Goal: Task Accomplishment & Management: Manage account settings

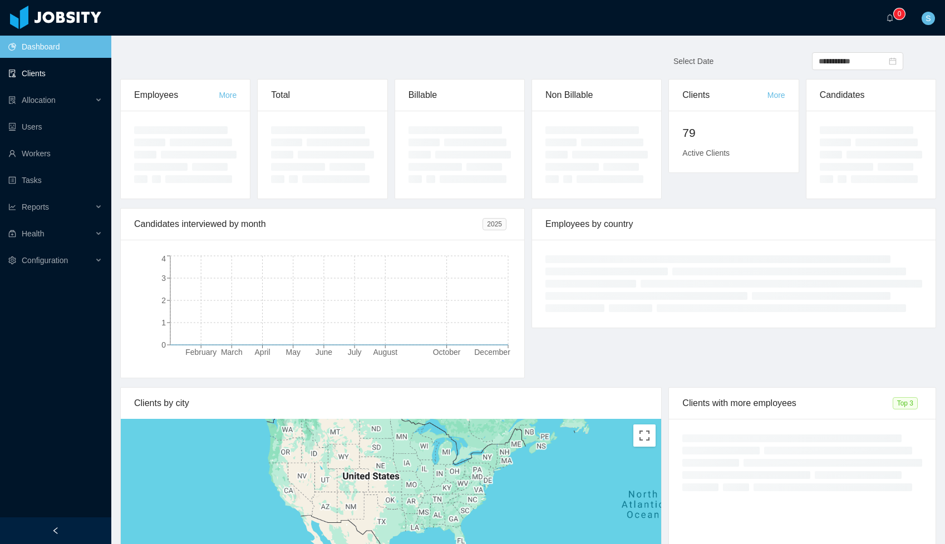
click at [53, 75] on link "Clients" at bounding box center [55, 73] width 94 height 22
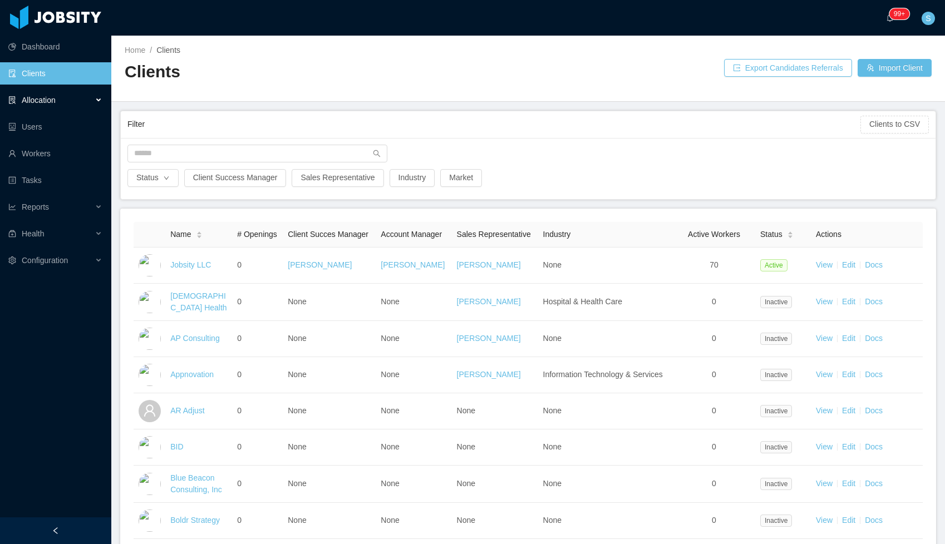
click at [70, 102] on div "Allocation" at bounding box center [55, 100] width 111 height 22
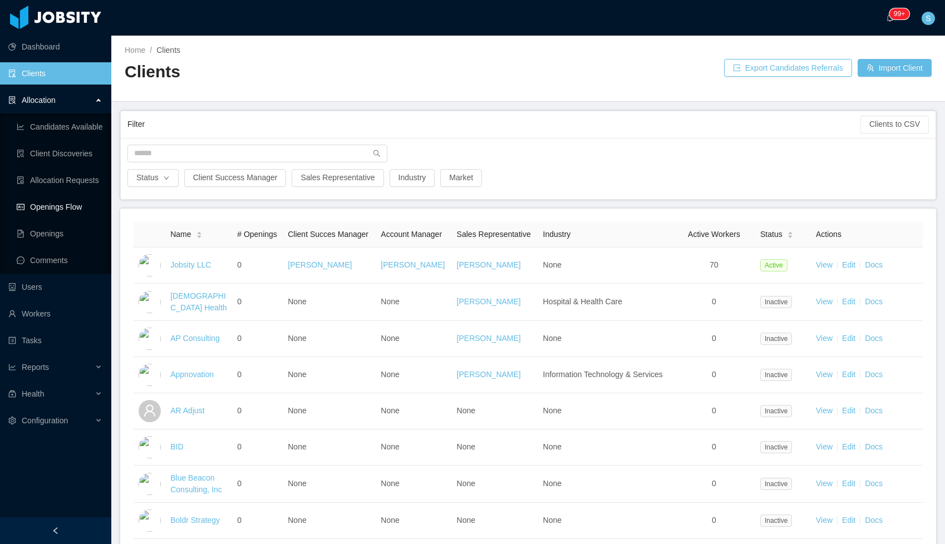
click at [68, 208] on link "Openings Flow" at bounding box center [60, 207] width 86 height 22
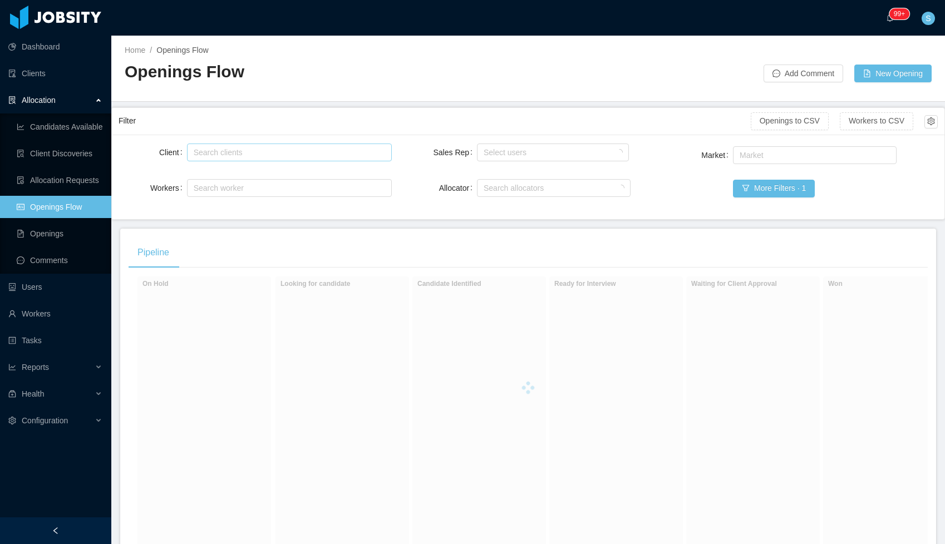
click at [237, 144] on div "Search clients" at bounding box center [287, 152] width 195 height 17
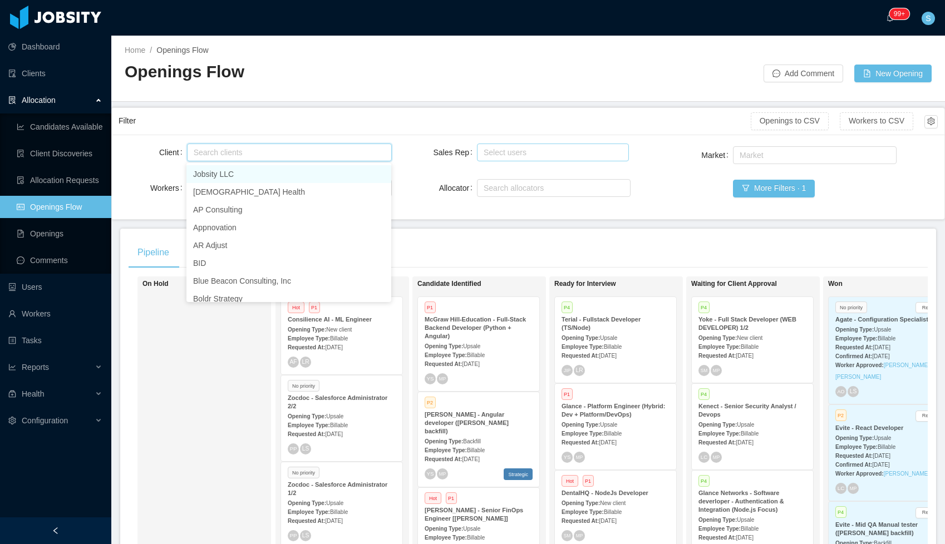
click at [506, 153] on div "Select users" at bounding box center [551, 152] width 134 height 11
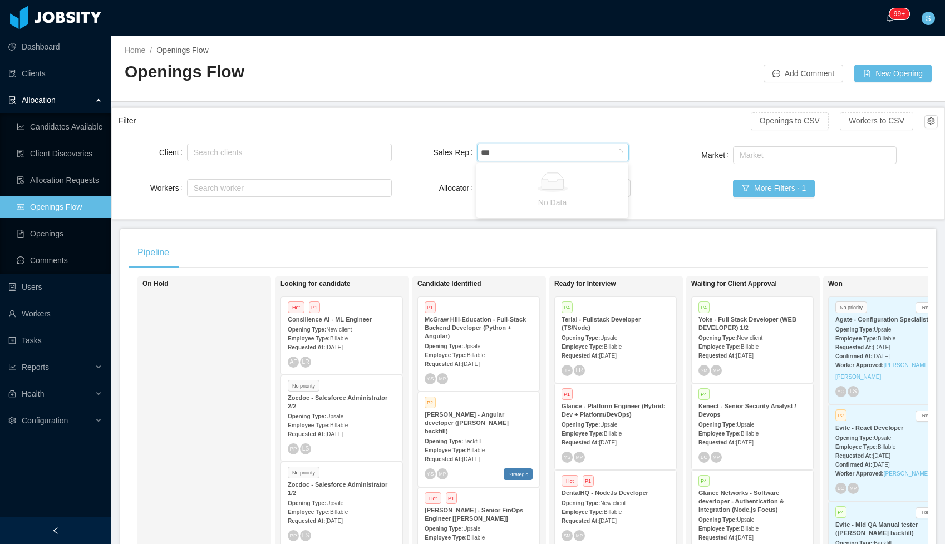
type input "****"
click at [491, 181] on li "[PERSON_NAME]" at bounding box center [552, 174] width 152 height 18
click at [499, 172] on li "[PERSON_NAME]" at bounding box center [552, 174] width 152 height 18
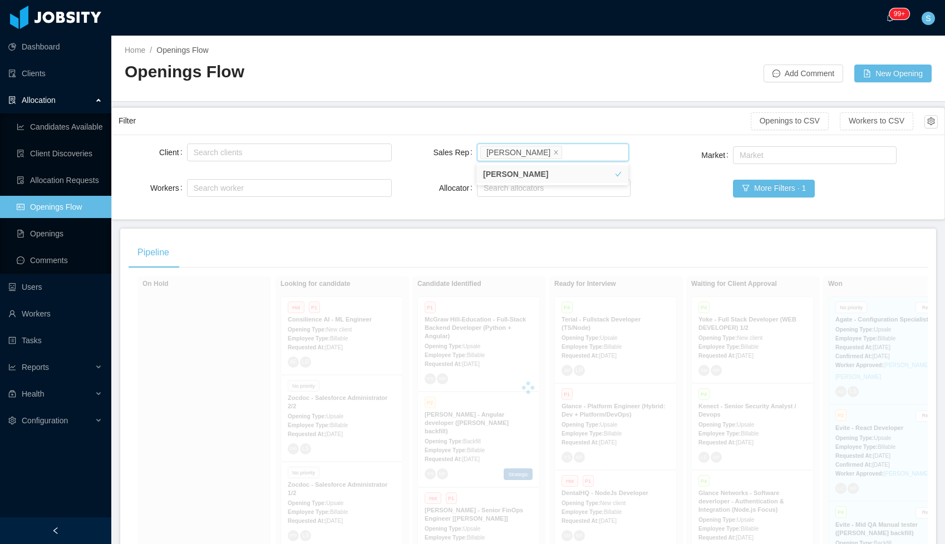
click at [410, 221] on main "Home / Openings Flow / Openings Flow Add Comment New Opening Filter Openings to…" at bounding box center [528, 290] width 834 height 509
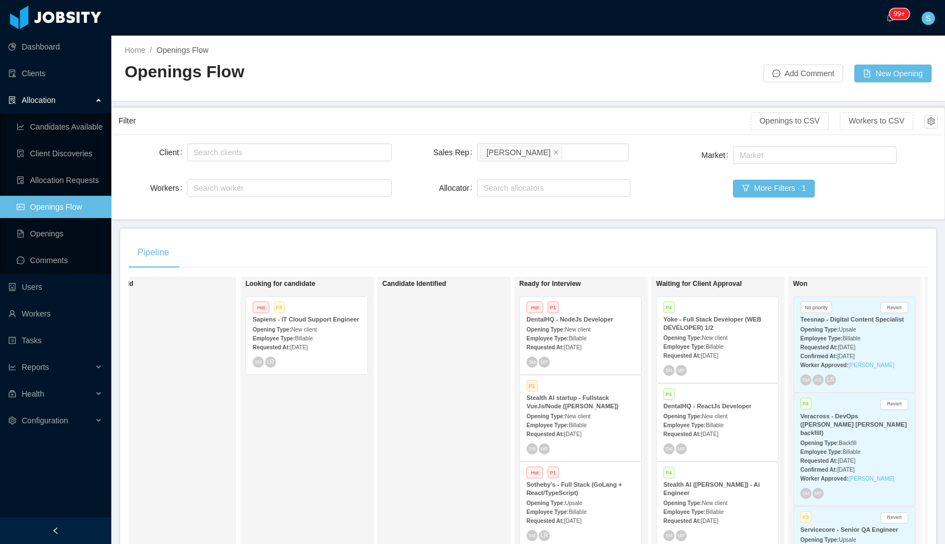
scroll to position [0, 123]
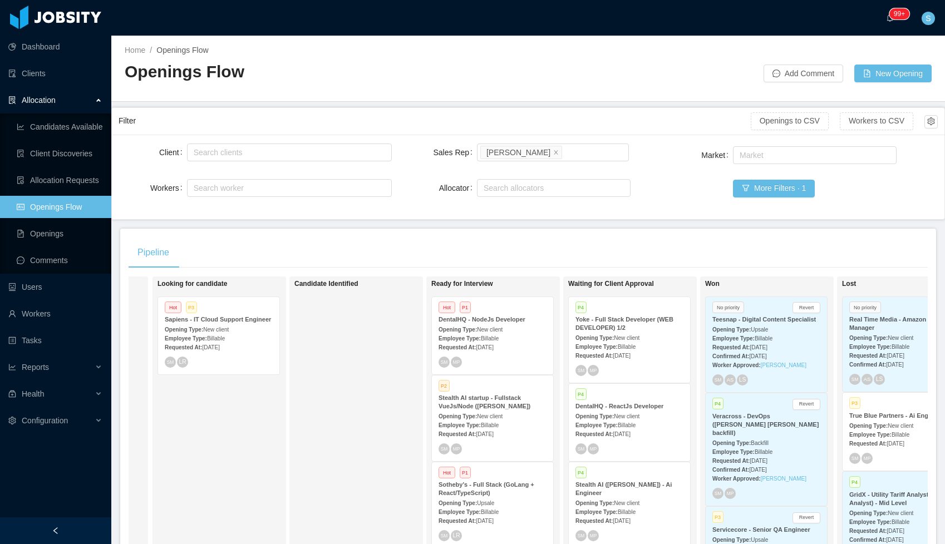
click at [630, 354] on span "[DATE]" at bounding box center [621, 356] width 17 height 6
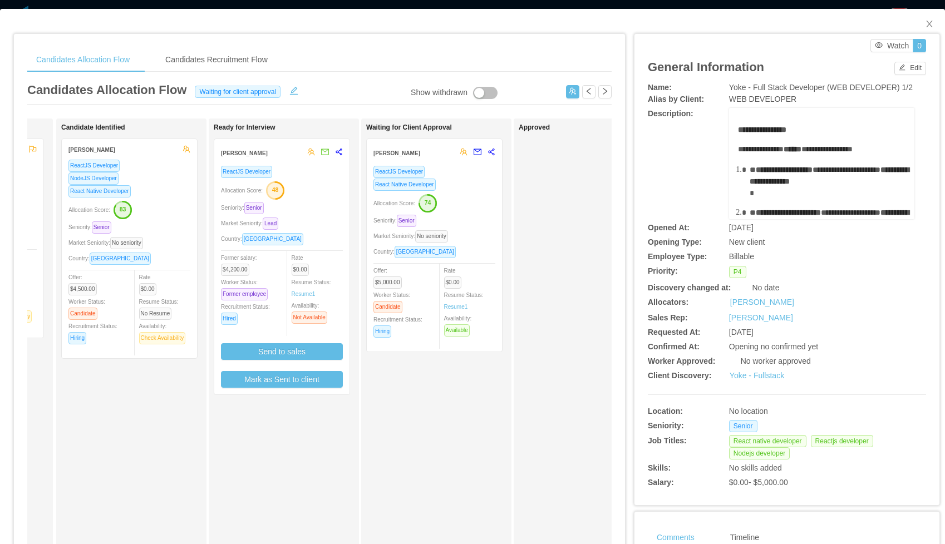
scroll to position [0, 162]
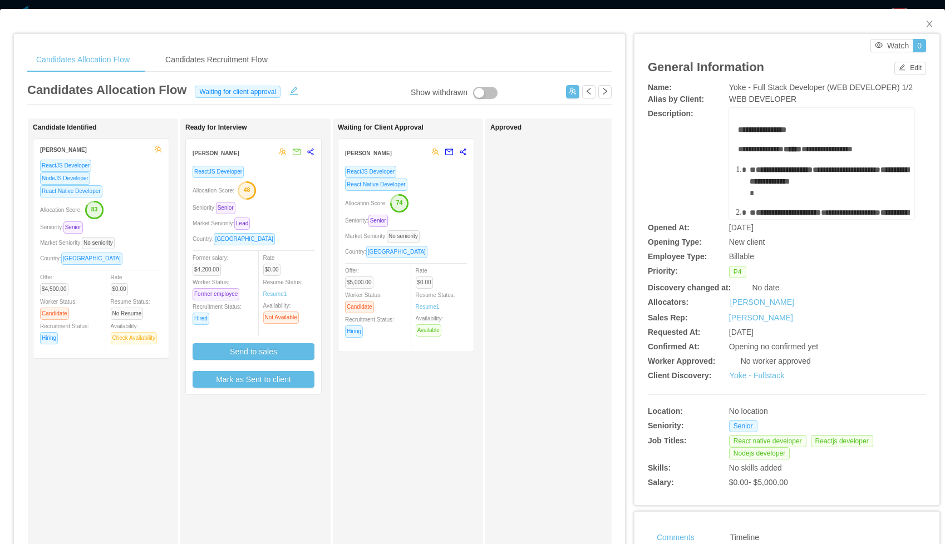
click at [440, 206] on div "Allocation Score: 74" at bounding box center [406, 203] width 122 height 18
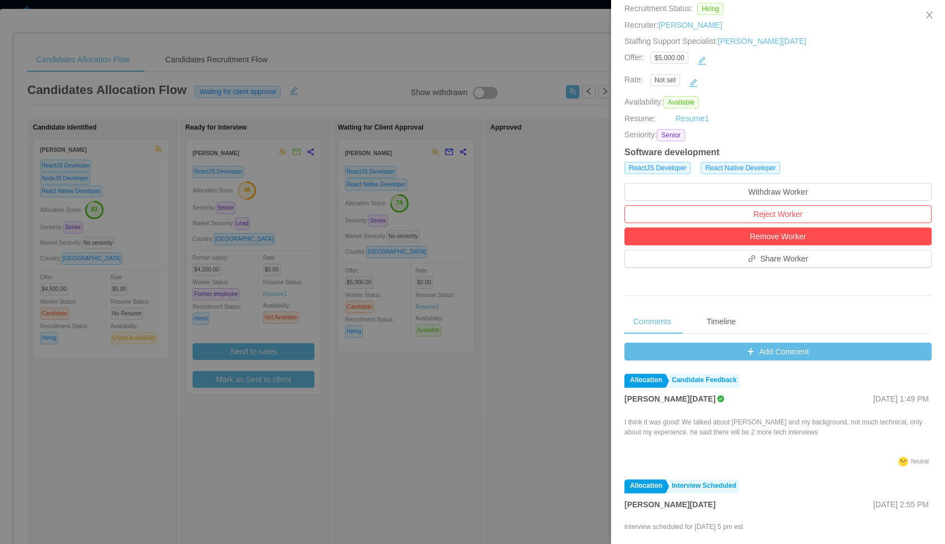
scroll to position [154, 0]
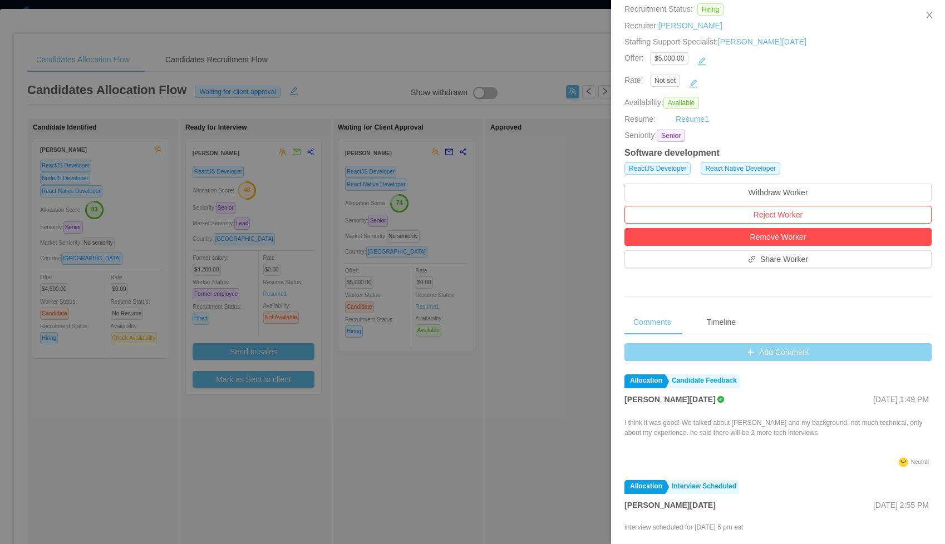
click at [676, 355] on button "Add Comment" at bounding box center [777, 352] width 307 height 18
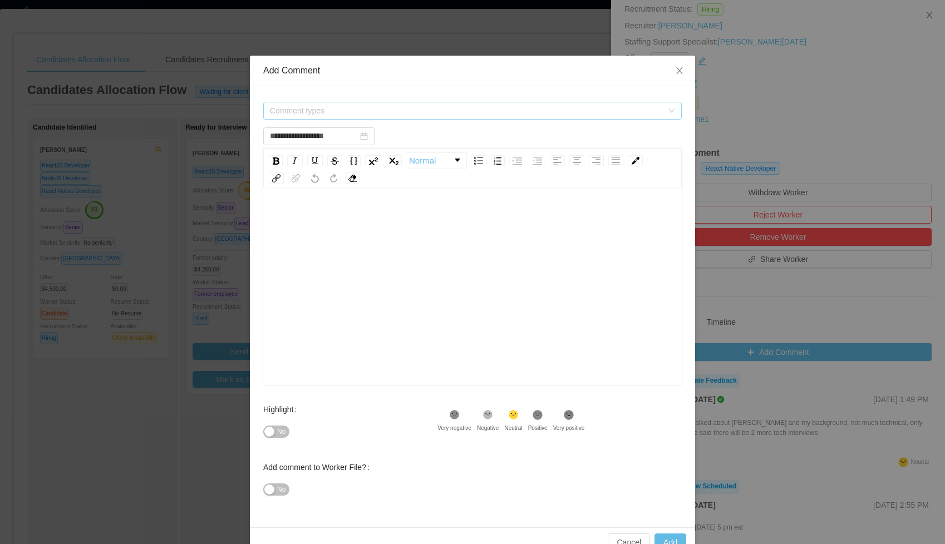
click at [365, 106] on span "Comment types" at bounding box center [466, 110] width 393 height 11
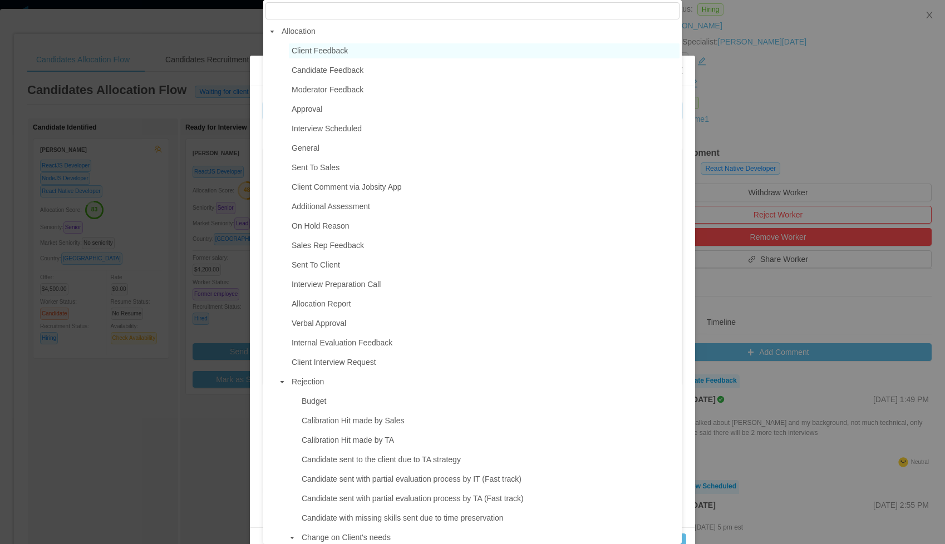
click at [312, 50] on span "Client Feedback" at bounding box center [320, 50] width 56 height 9
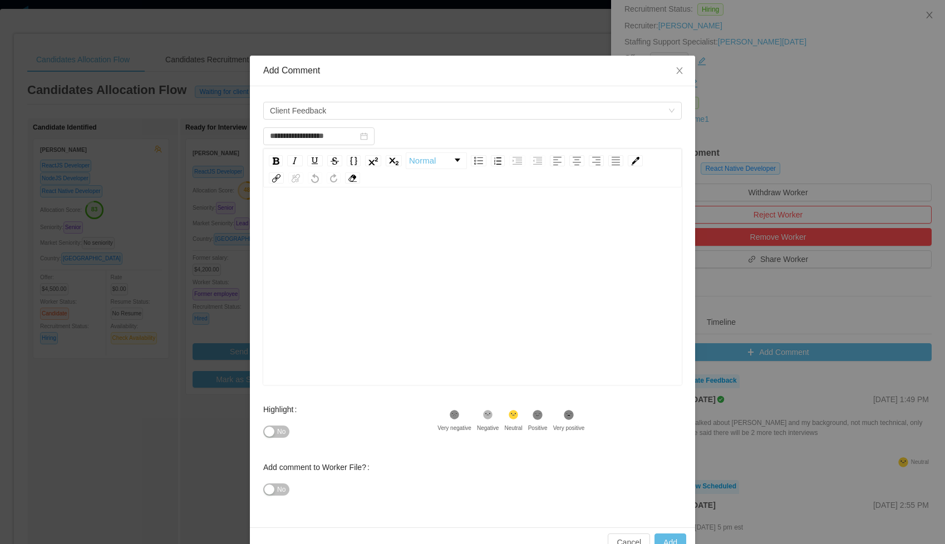
click at [325, 233] on div "rdw-editor" at bounding box center [472, 303] width 401 height 195
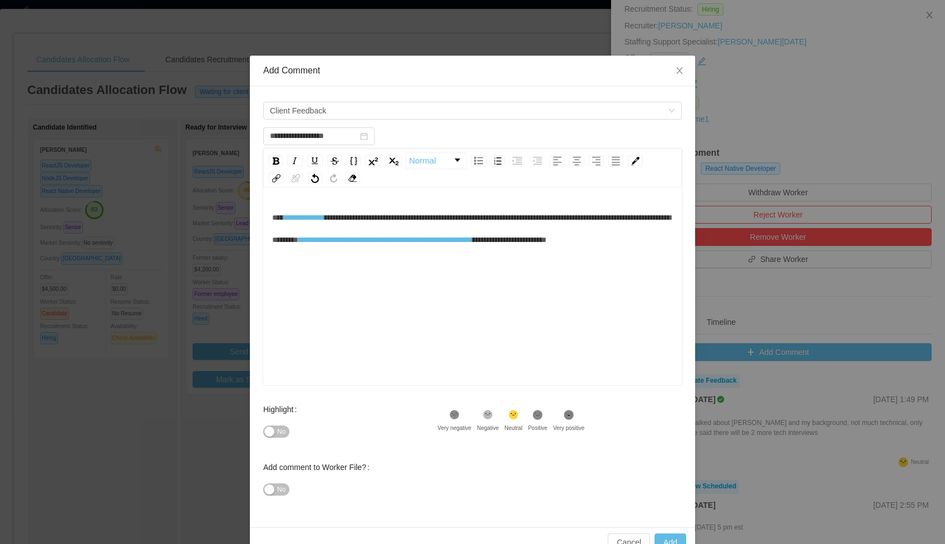
click at [547, 238] on span "**********" at bounding box center [509, 240] width 76 height 8
type input "**********"
click at [657, 525] on button "Add" at bounding box center [671, 543] width 32 height 18
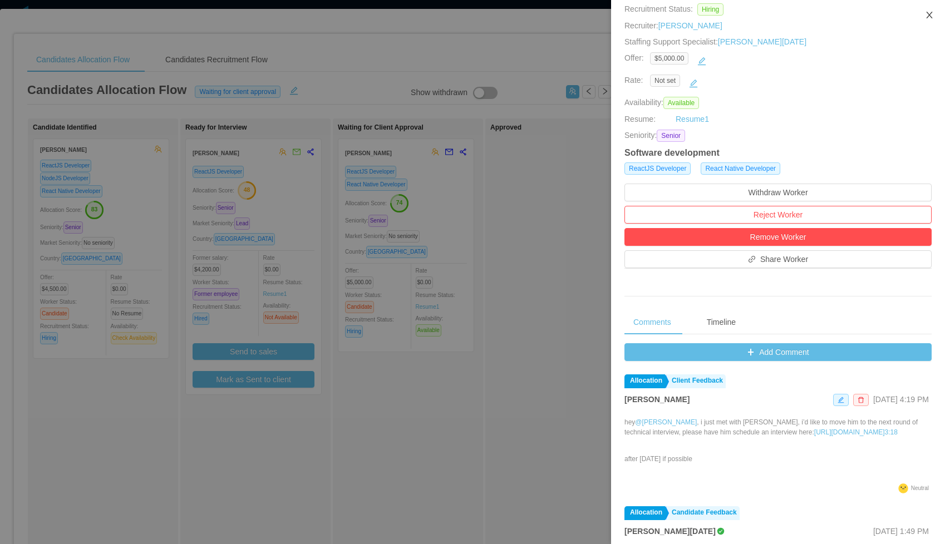
click at [926, 14] on icon "icon: close" at bounding box center [929, 15] width 9 height 9
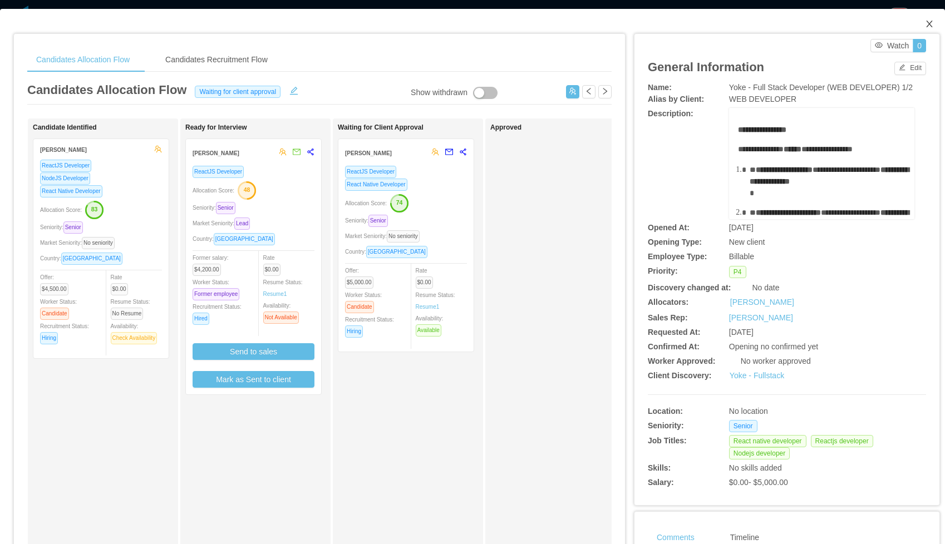
click at [931, 22] on icon "icon: close" at bounding box center [929, 24] width 6 height 7
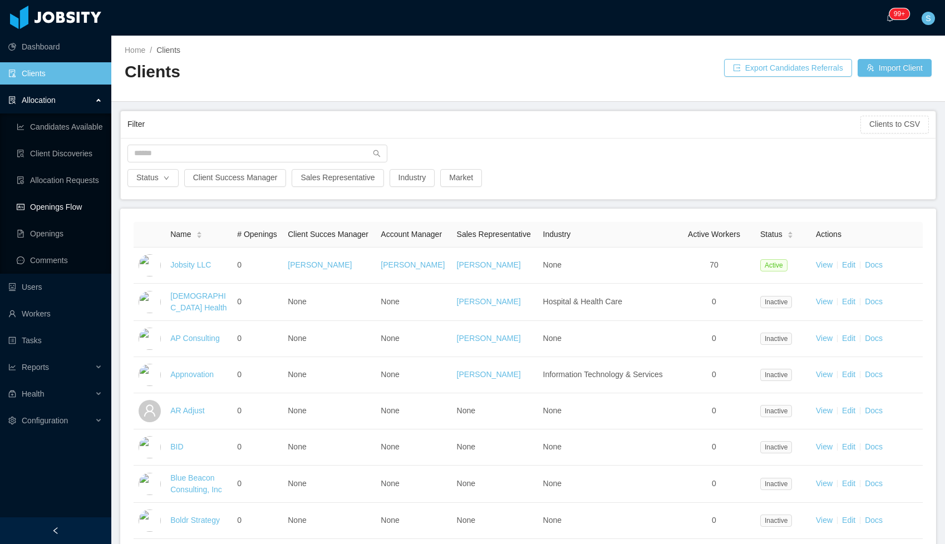
click at [62, 206] on link "Openings Flow" at bounding box center [60, 207] width 86 height 22
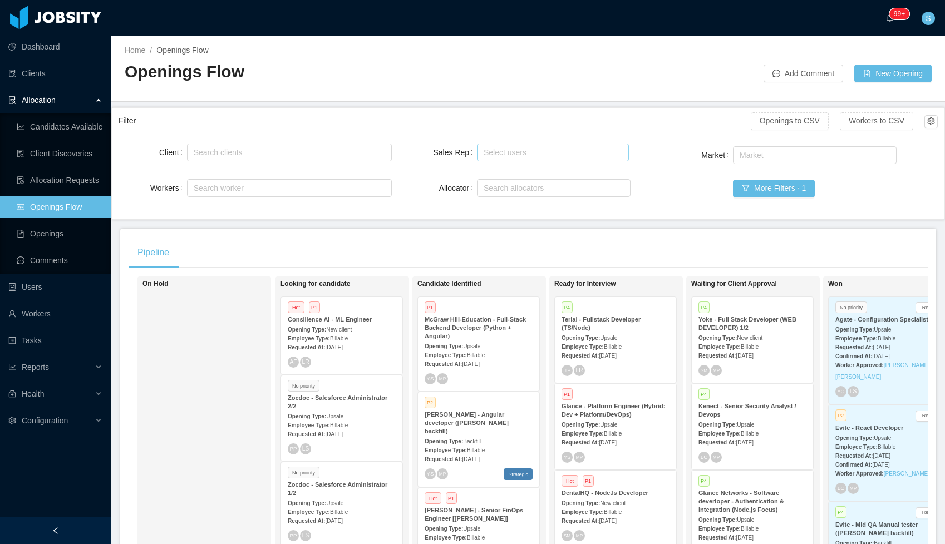
click at [548, 148] on div "Select users" at bounding box center [551, 152] width 134 height 11
type input "**"
click at [532, 177] on li "[PERSON_NAME]" at bounding box center [552, 174] width 152 height 18
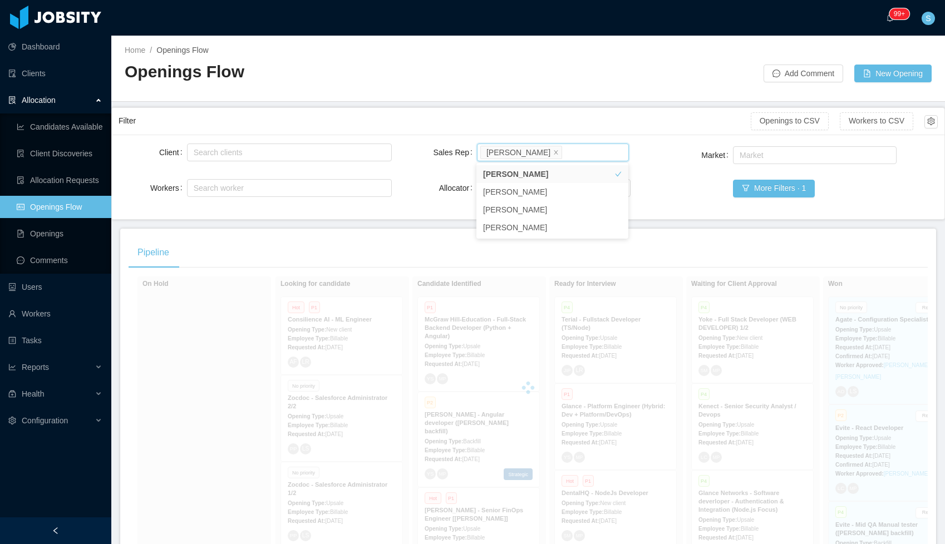
click at [581, 253] on div "Pipeline" at bounding box center [528, 252] width 799 height 31
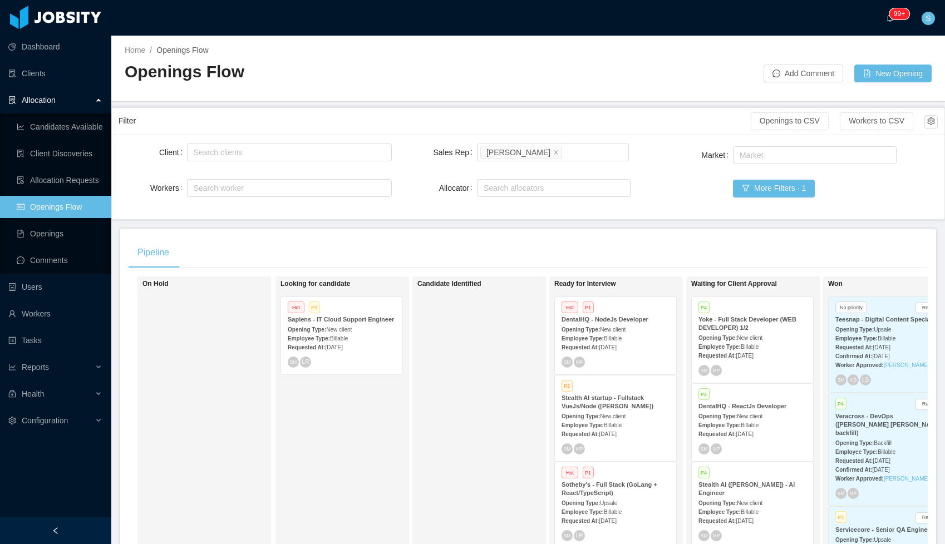
click at [626, 355] on div "Hot P1 DentalHQ - NodeJs Developer Opening Type: New client Employee Type: Bill…" at bounding box center [615, 335] width 121 height 77
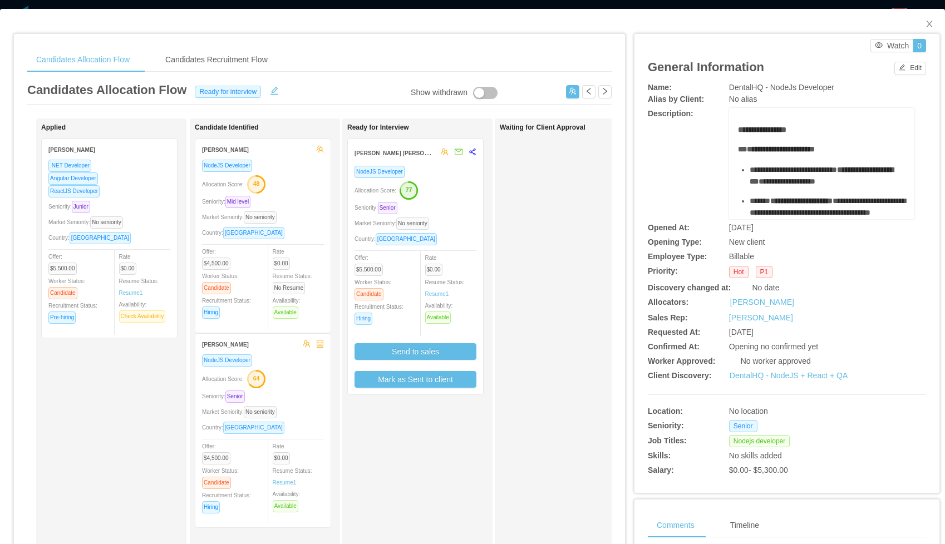
click at [456, 189] on div "Allocation Score: 77" at bounding box center [416, 190] width 122 height 18
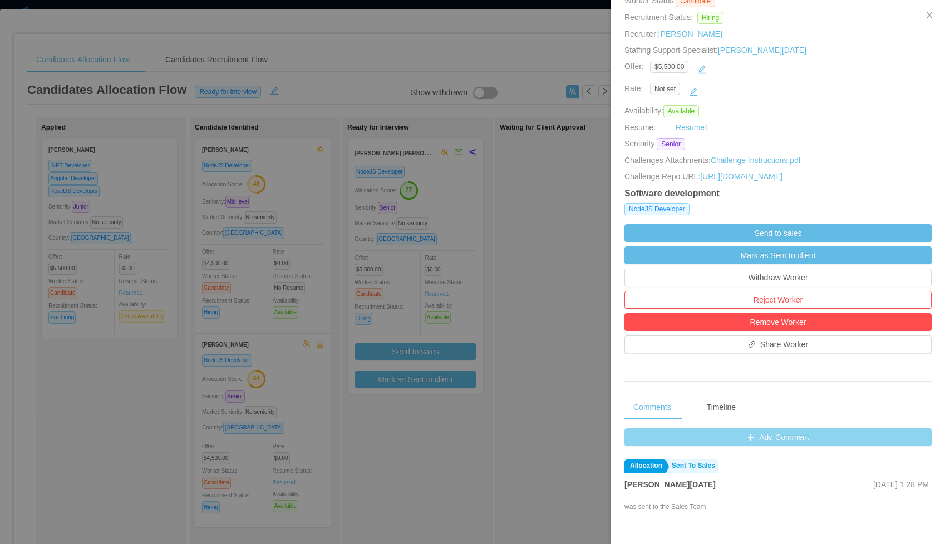
scroll to position [144, 0]
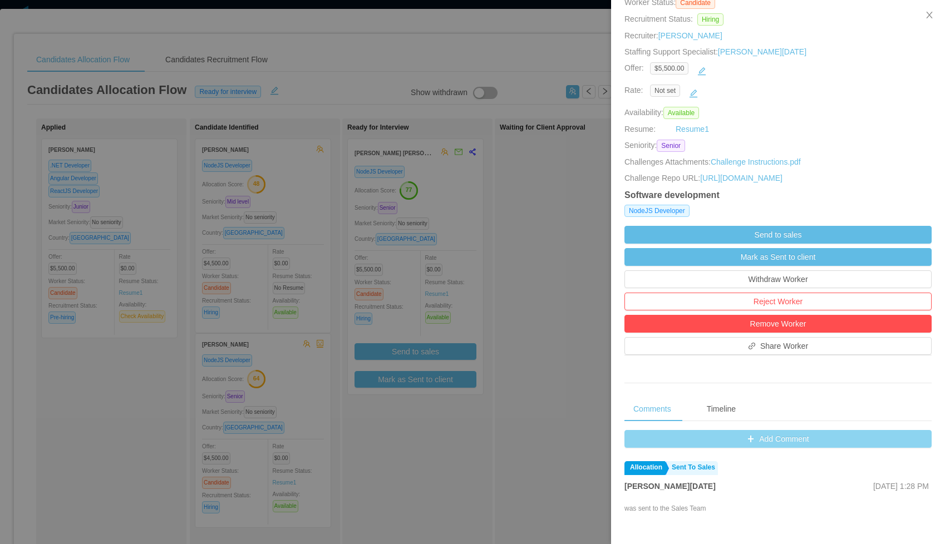
click at [770, 448] on button "Add Comment" at bounding box center [777, 439] width 307 height 18
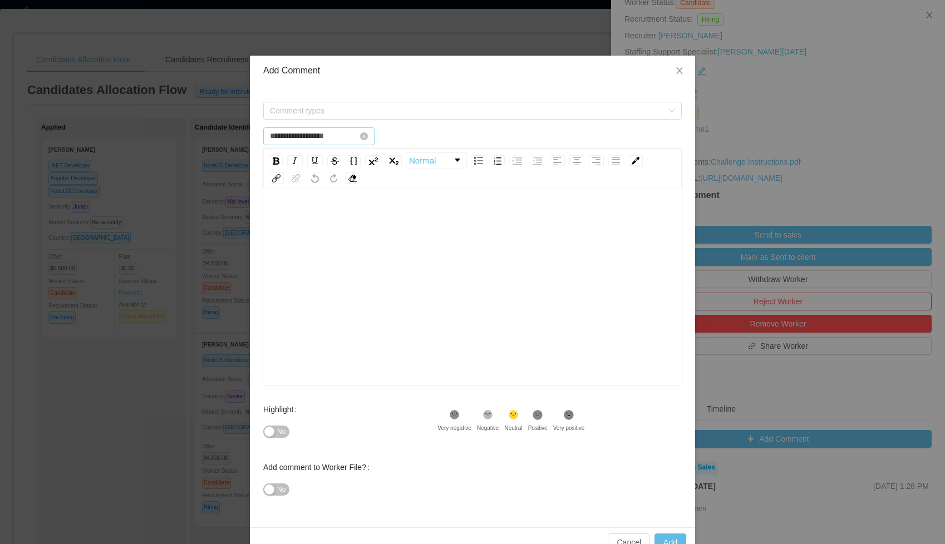
type input "**********"
click at [283, 116] on span "Comment types" at bounding box center [466, 110] width 393 height 11
click at [911, 68] on div "**********" at bounding box center [472, 272] width 945 height 544
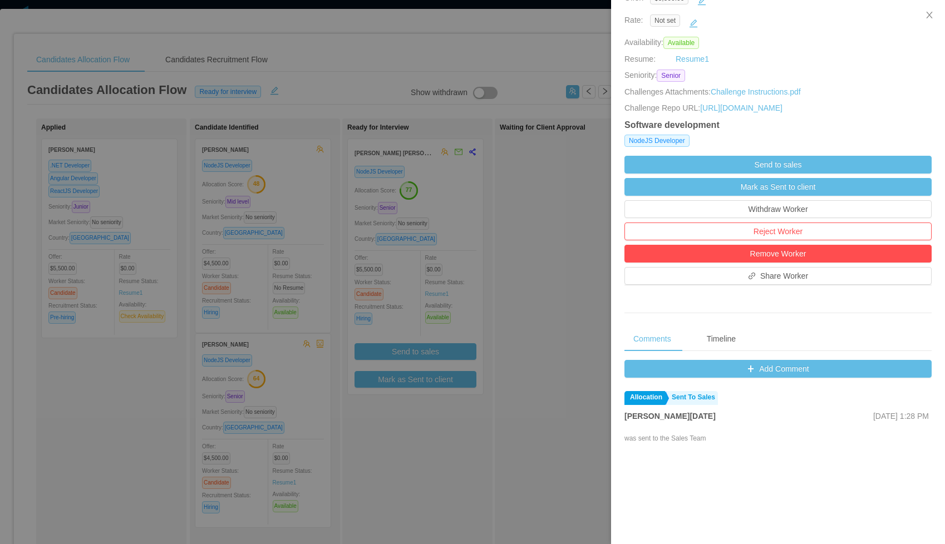
scroll to position [203, 0]
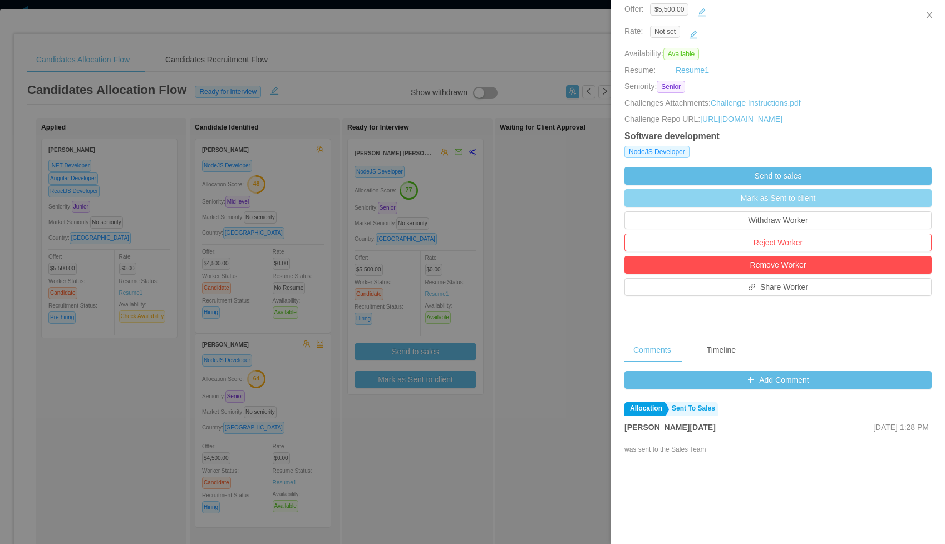
click at [764, 207] on button "Mark as Sent to client" at bounding box center [777, 198] width 307 height 18
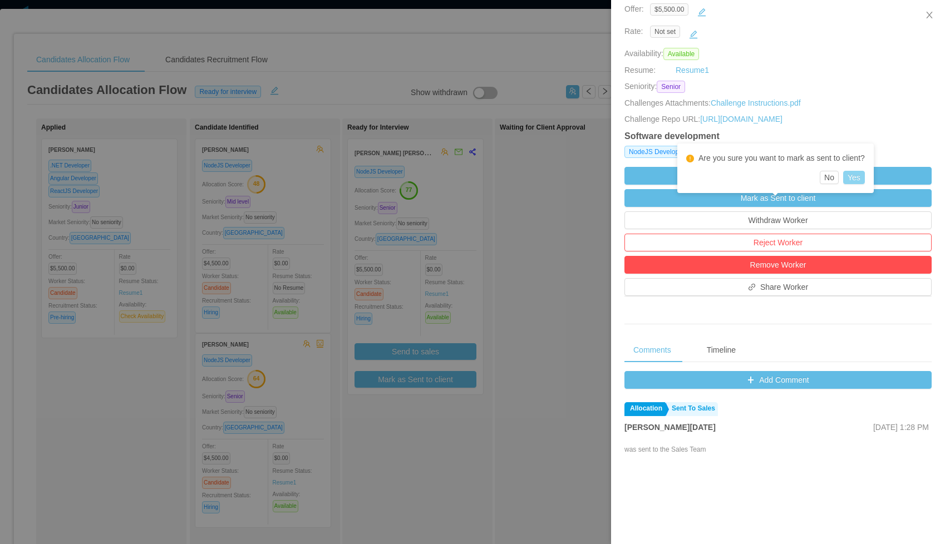
click at [862, 179] on button "Yes" at bounding box center [854, 177] width 22 height 13
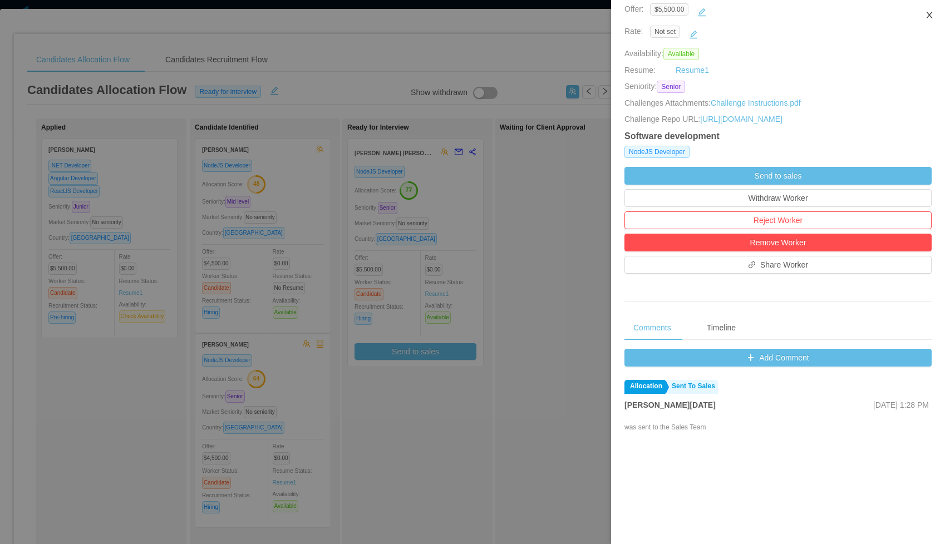
click at [930, 12] on icon "icon: close" at bounding box center [929, 15] width 9 height 9
